Goal: Information Seeking & Learning: Learn about a topic

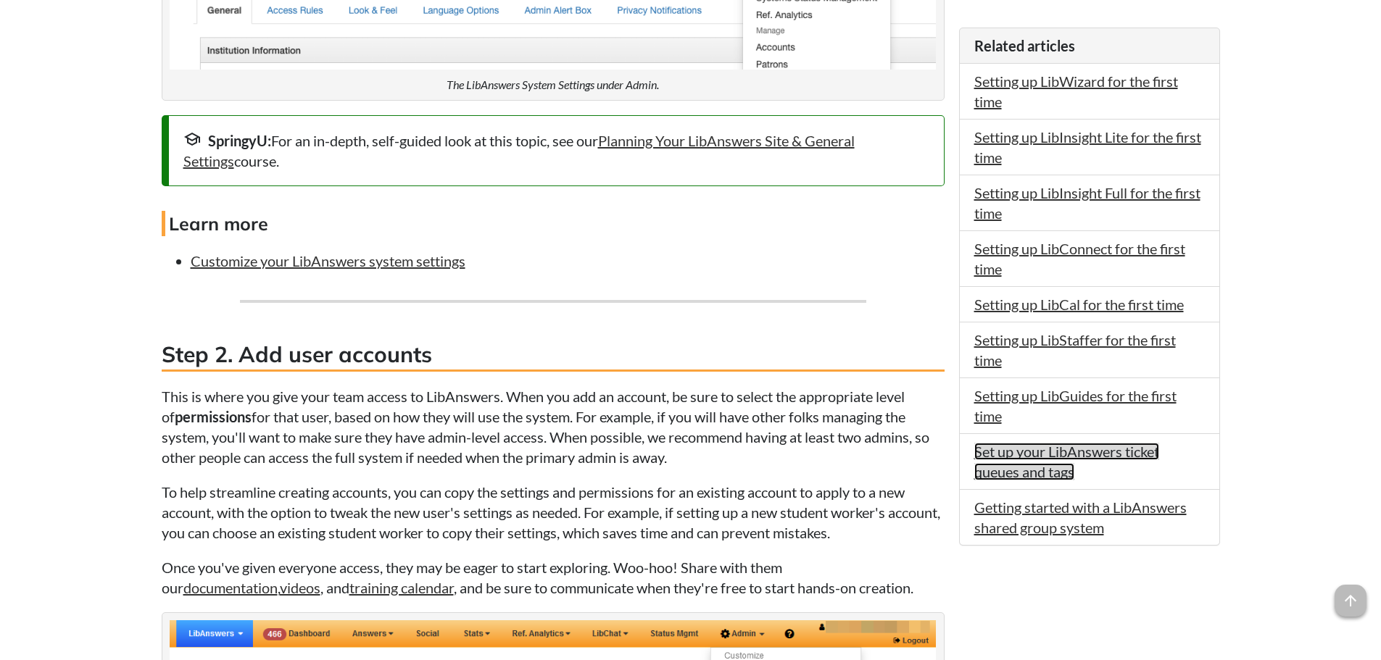
scroll to position [1148, 0]
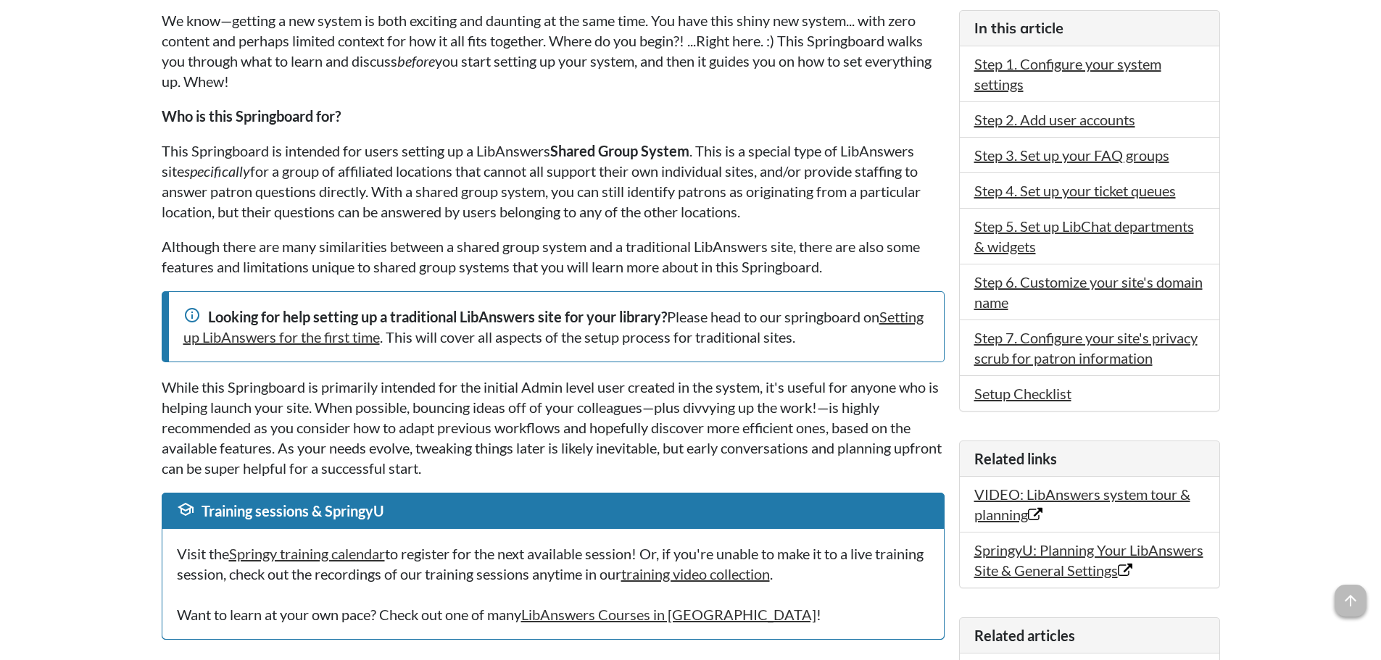
scroll to position [376, 0]
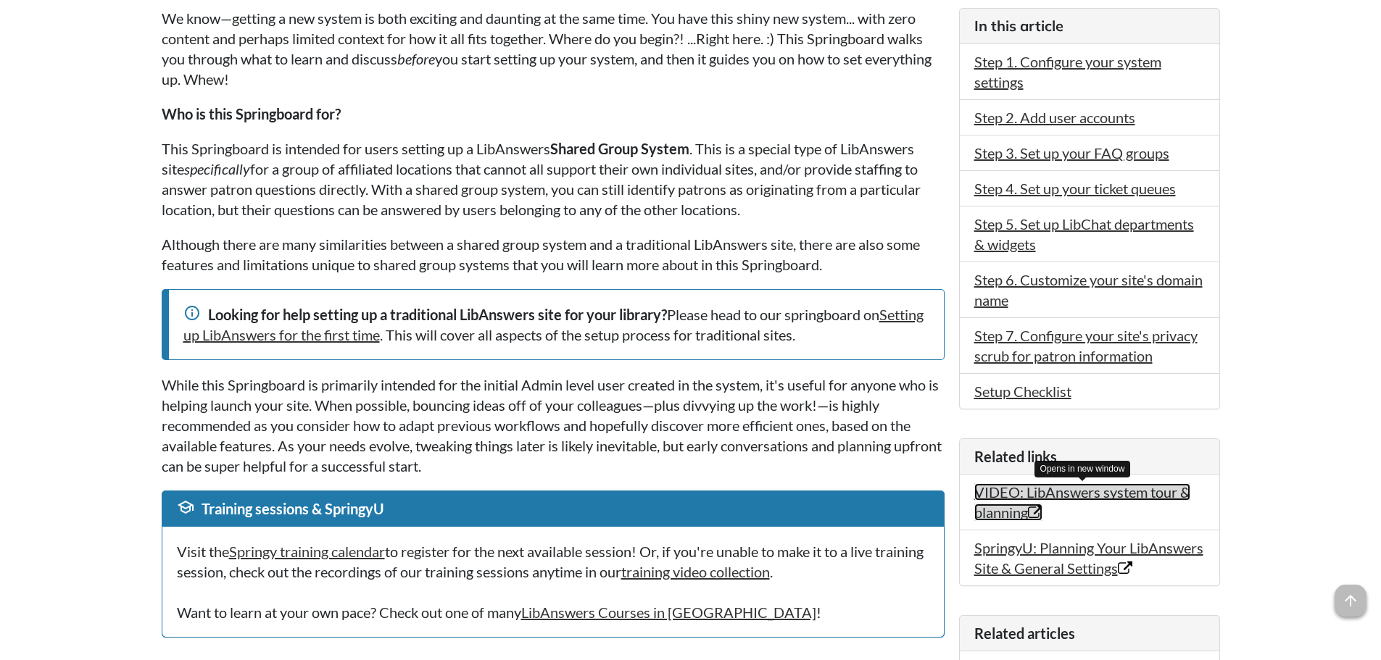
click at [1070, 497] on link "VIDEO: LibAnswers system tour & planning Opens in new window" at bounding box center [1082, 503] width 216 height 38
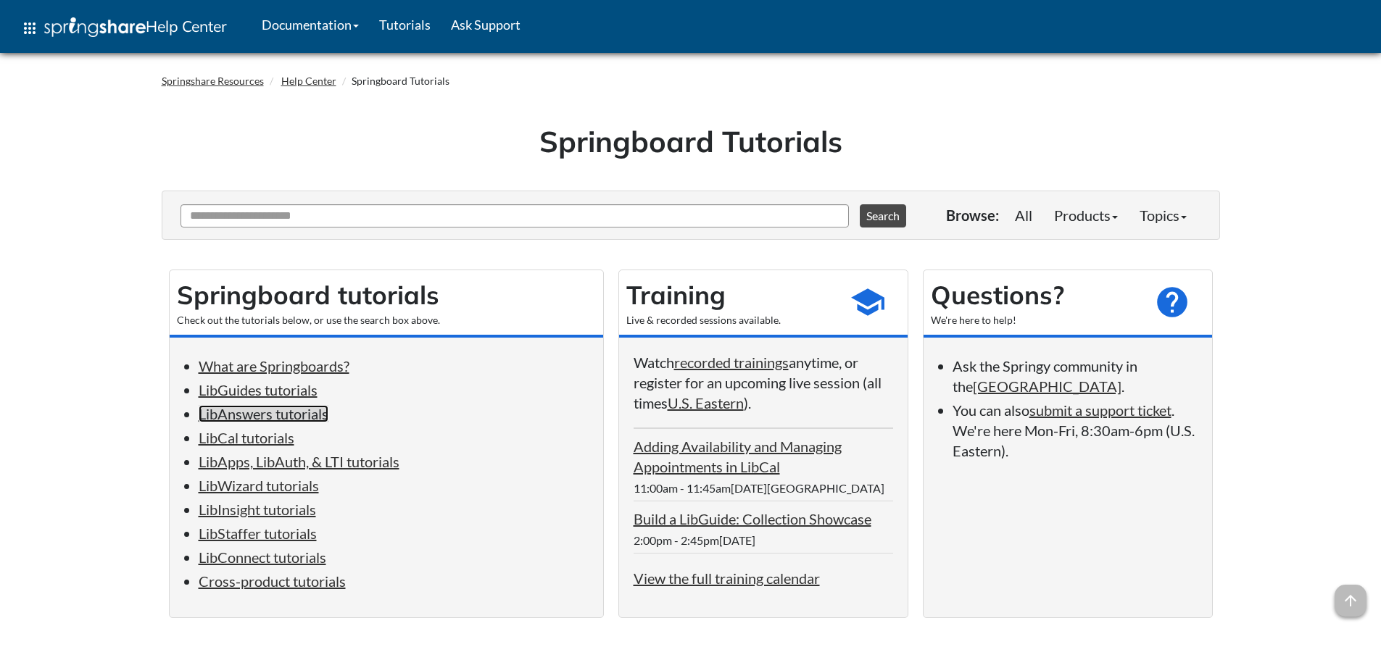
click at [270, 416] on link "LibAnswers tutorials" at bounding box center [264, 413] width 130 height 17
drag, startPoint x: 865, startPoint y: 144, endPoint x: 524, endPoint y: 129, distance: 341.1
click at [524, 129] on h1 "Springboard Tutorials" at bounding box center [691, 141] width 1037 height 41
copy h1 "Springboard Tutorials"
click at [301, 415] on link "LibAnswers tutorials" at bounding box center [264, 413] width 130 height 17
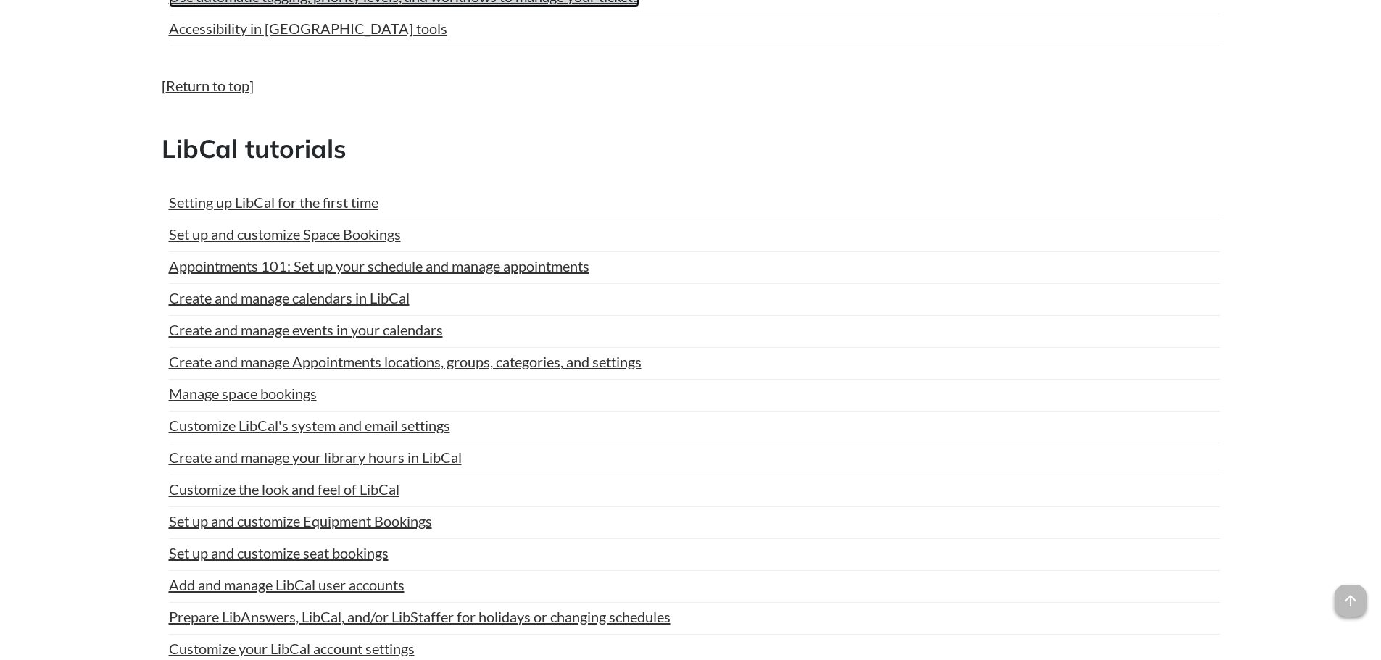
scroll to position [2496, 0]
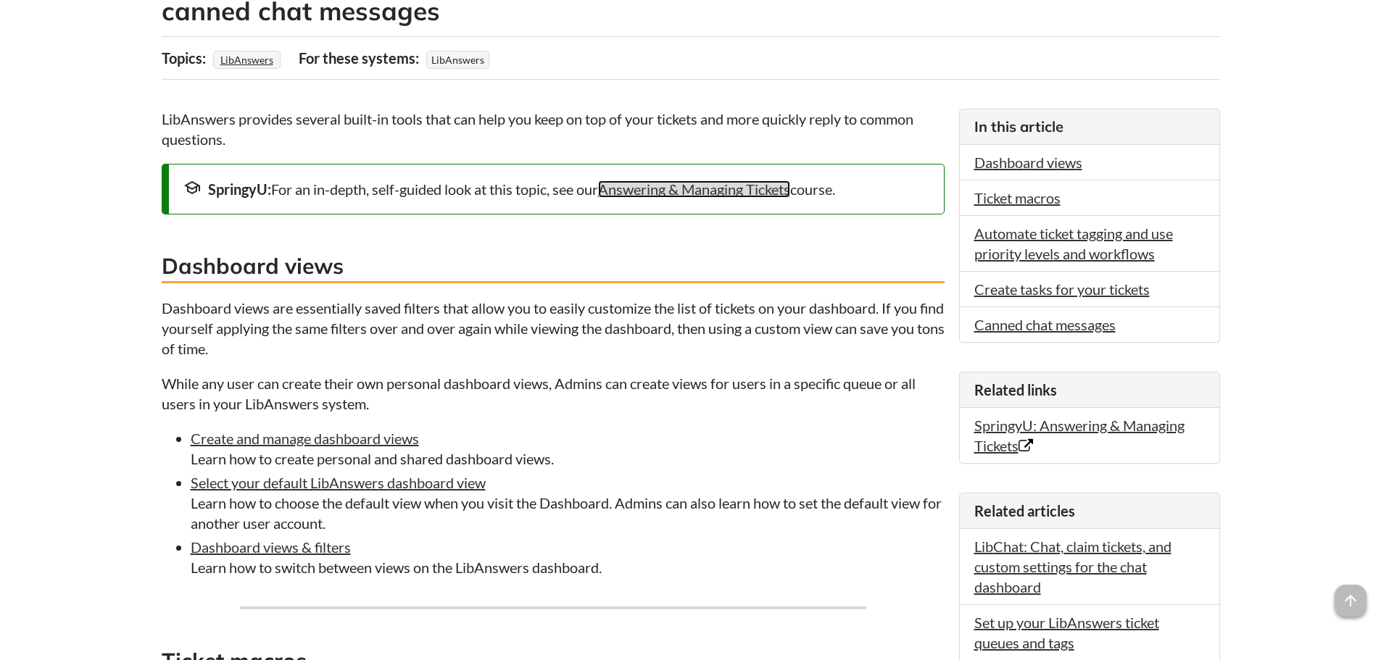
scroll to position [324, 0]
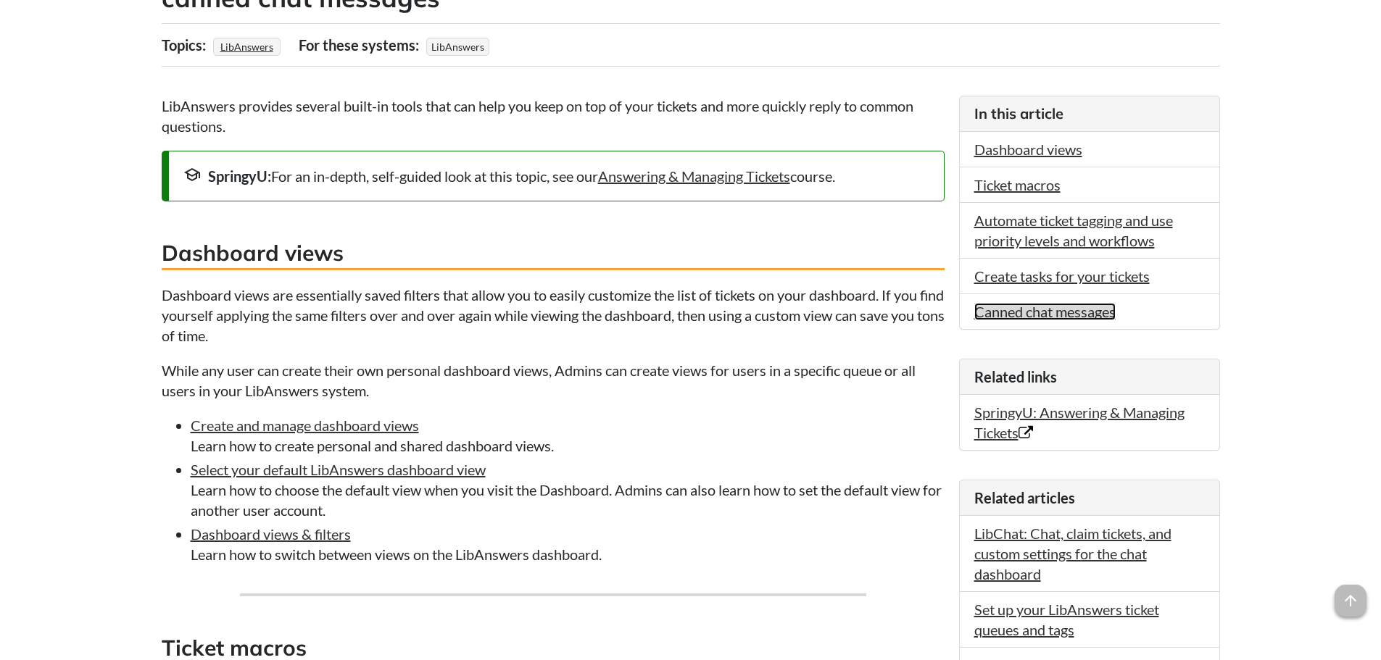
click at [1036, 312] on link "Canned chat messages" at bounding box center [1044, 311] width 141 height 17
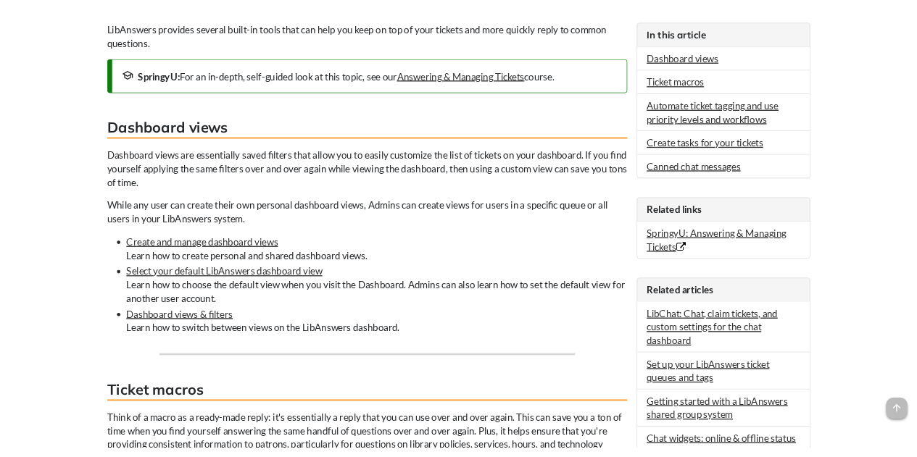
scroll to position [399, 0]
